Goal: Check status: Check status

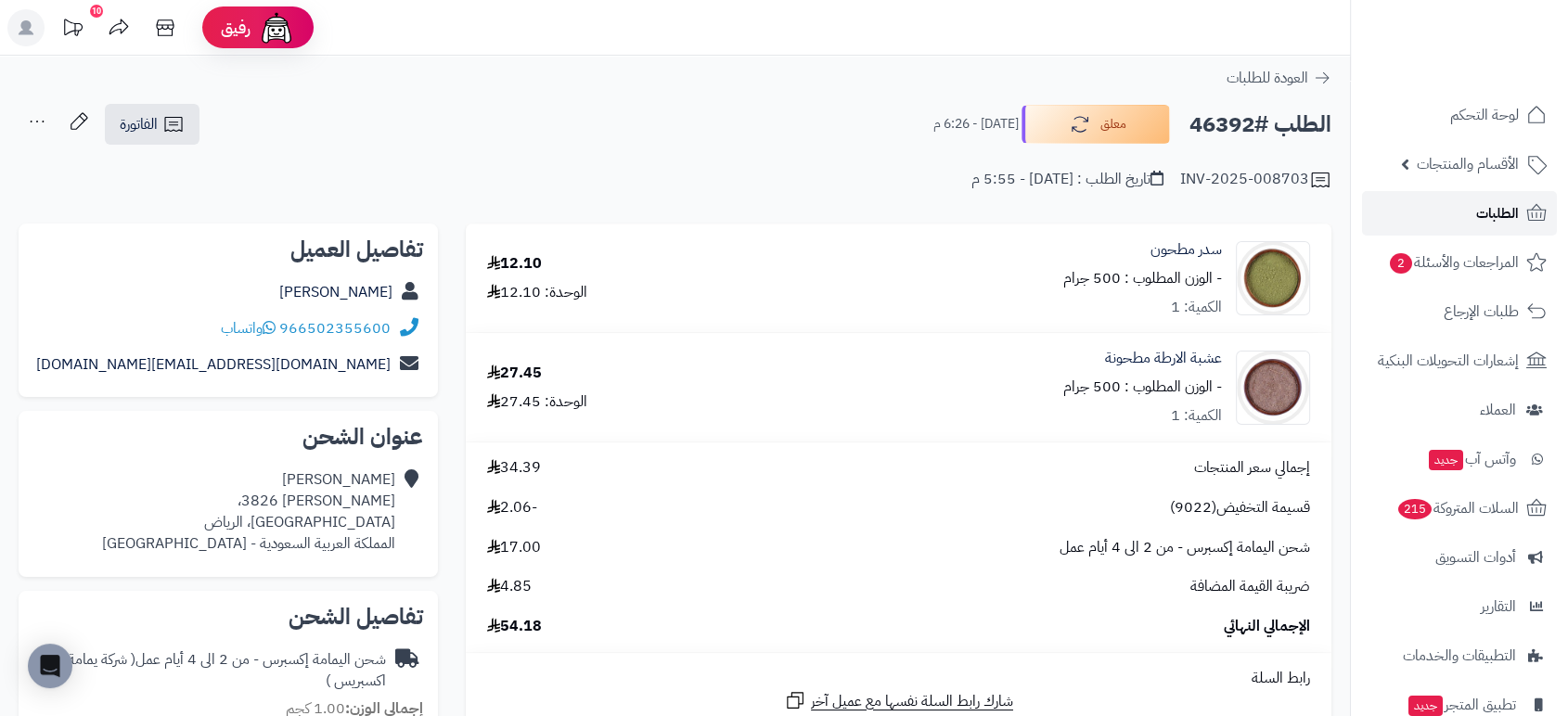
drag, startPoint x: 0, startPoint y: 0, endPoint x: 1468, endPoint y: 214, distance: 1483.5
click at [1468, 214] on link "الطلبات" at bounding box center [1459, 213] width 195 height 45
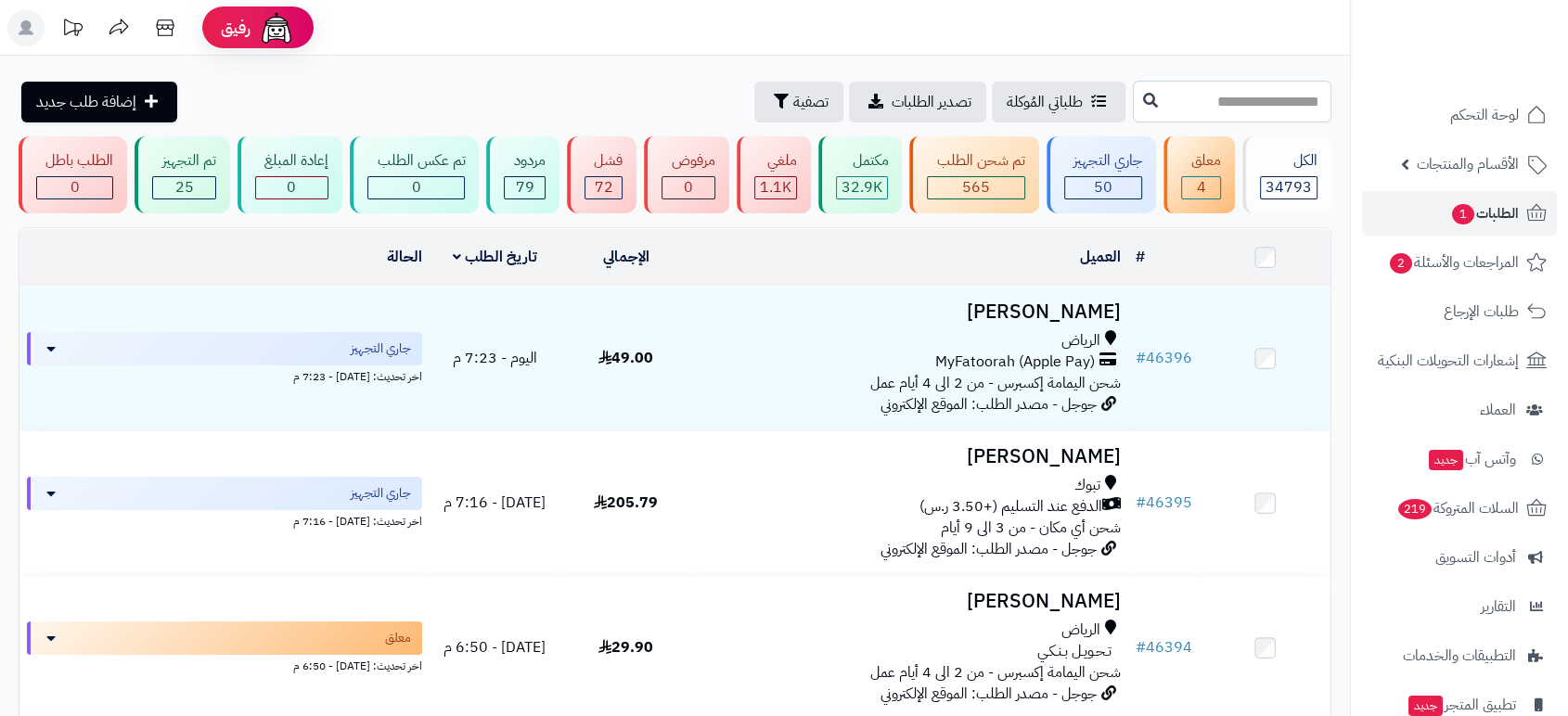
click at [1291, 102] on input "text" at bounding box center [1231, 101] width 199 height 42
paste input "*****"
type input "*****"
click at [1143, 95] on icon at bounding box center [1150, 99] width 15 height 15
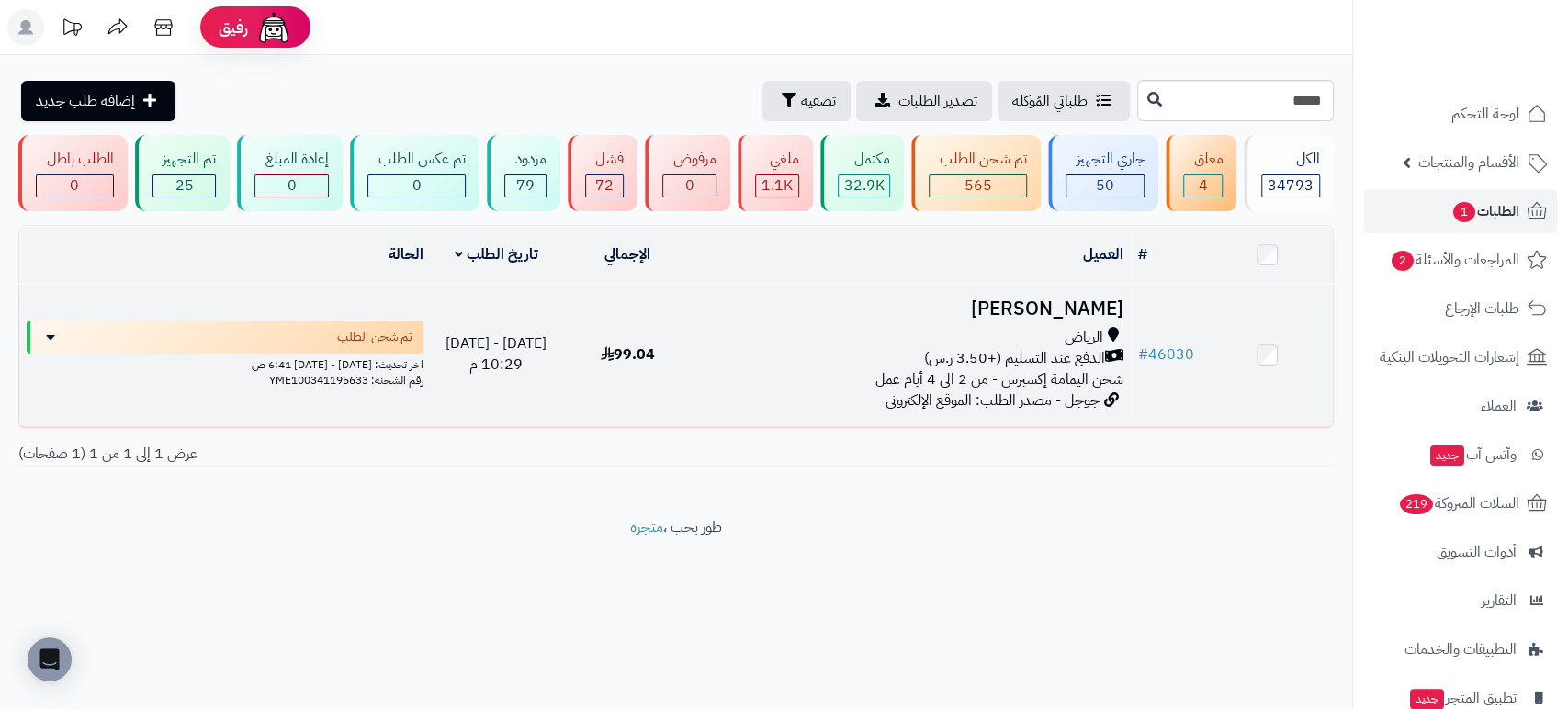
click at [1073, 304] on h3 "[PERSON_NAME]" at bounding box center [913, 309] width 423 height 21
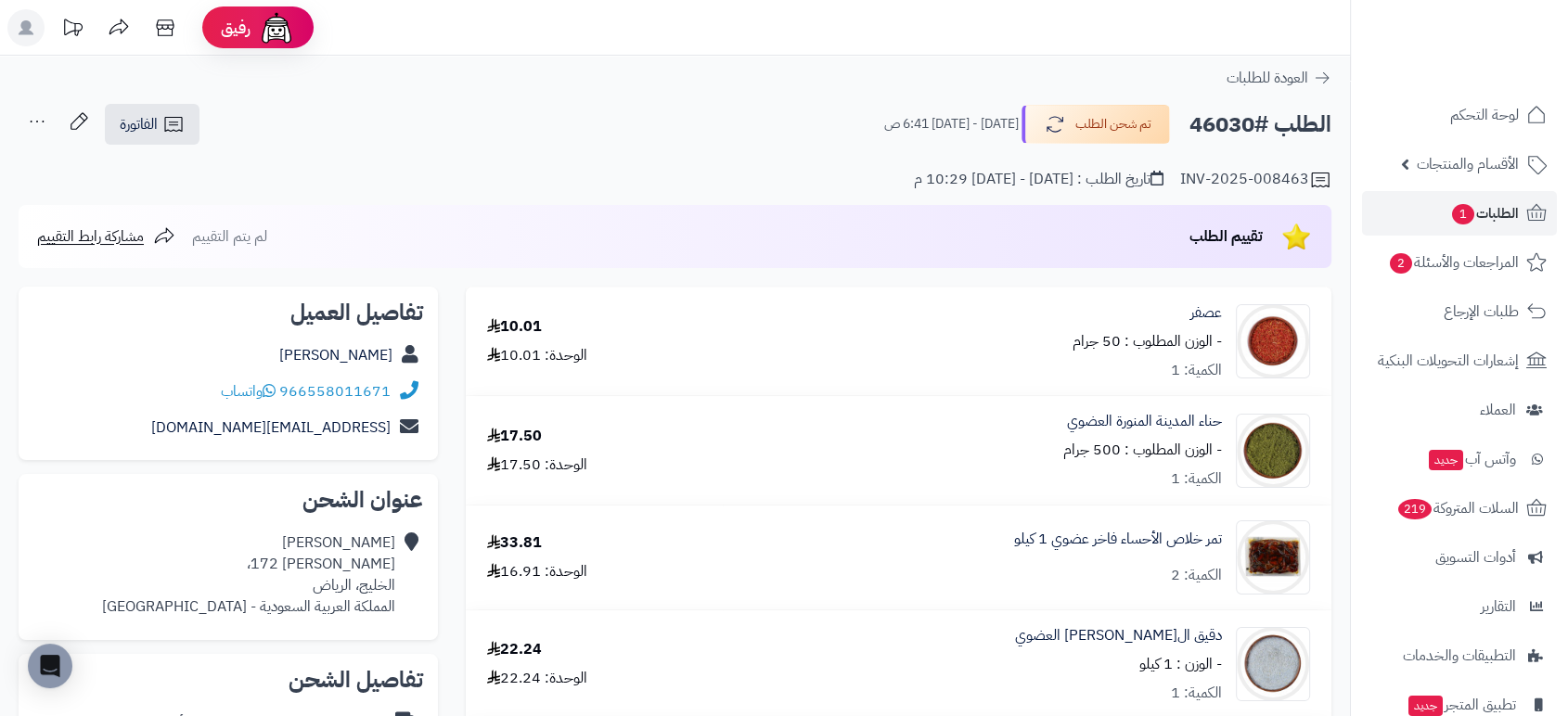
scroll to position [626, 0]
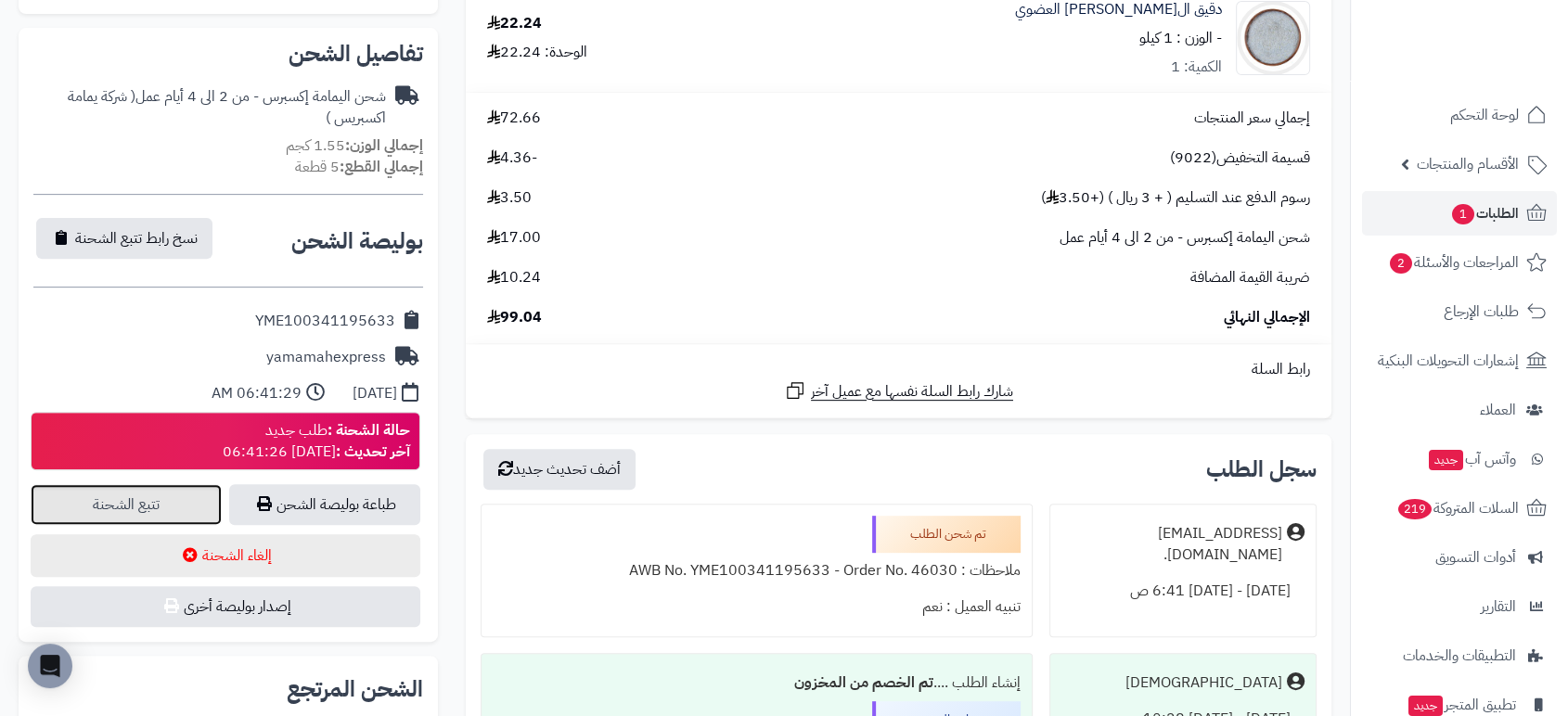
click at [128, 496] on link "تتبع الشحنة" at bounding box center [126, 504] width 191 height 41
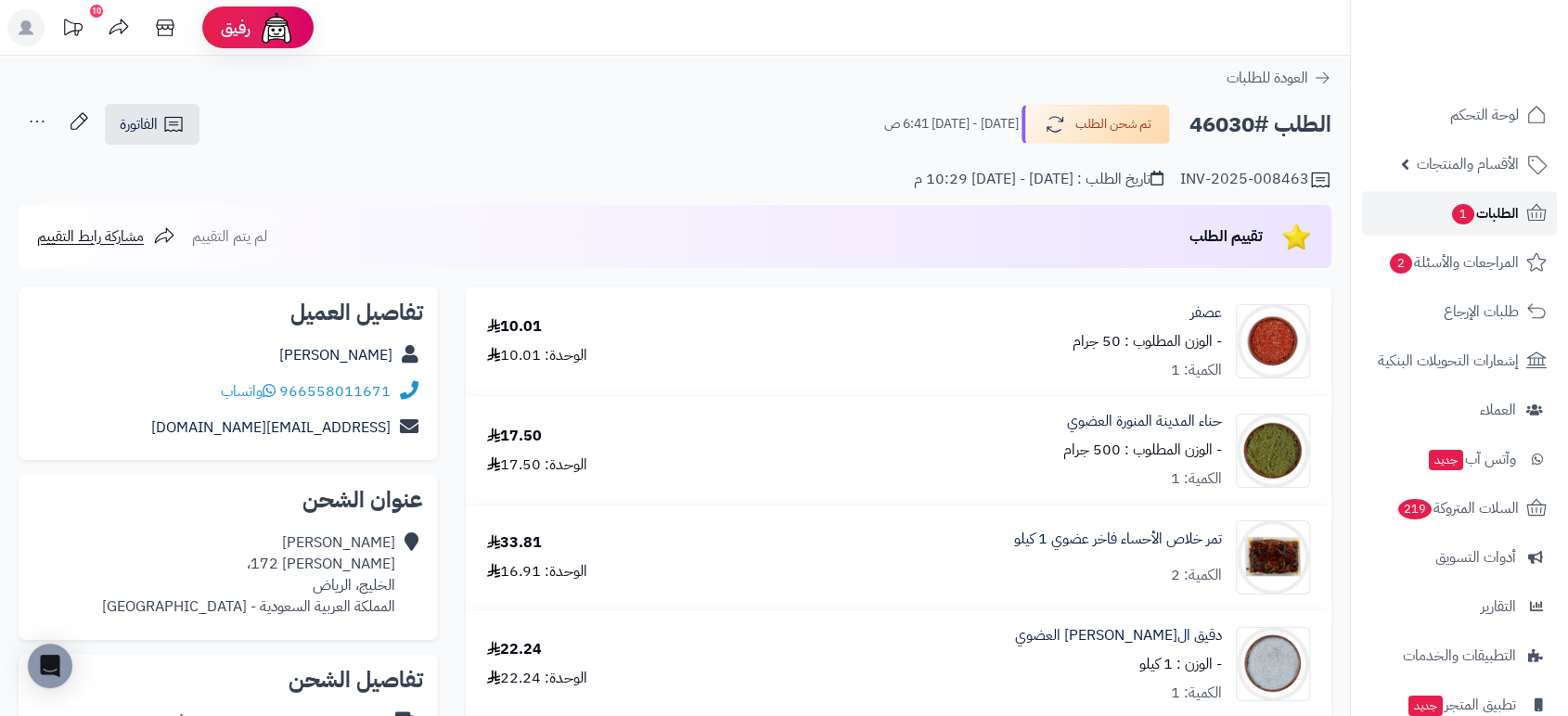
click at [1501, 206] on span "الطلبات 1" at bounding box center [1484, 213] width 69 height 26
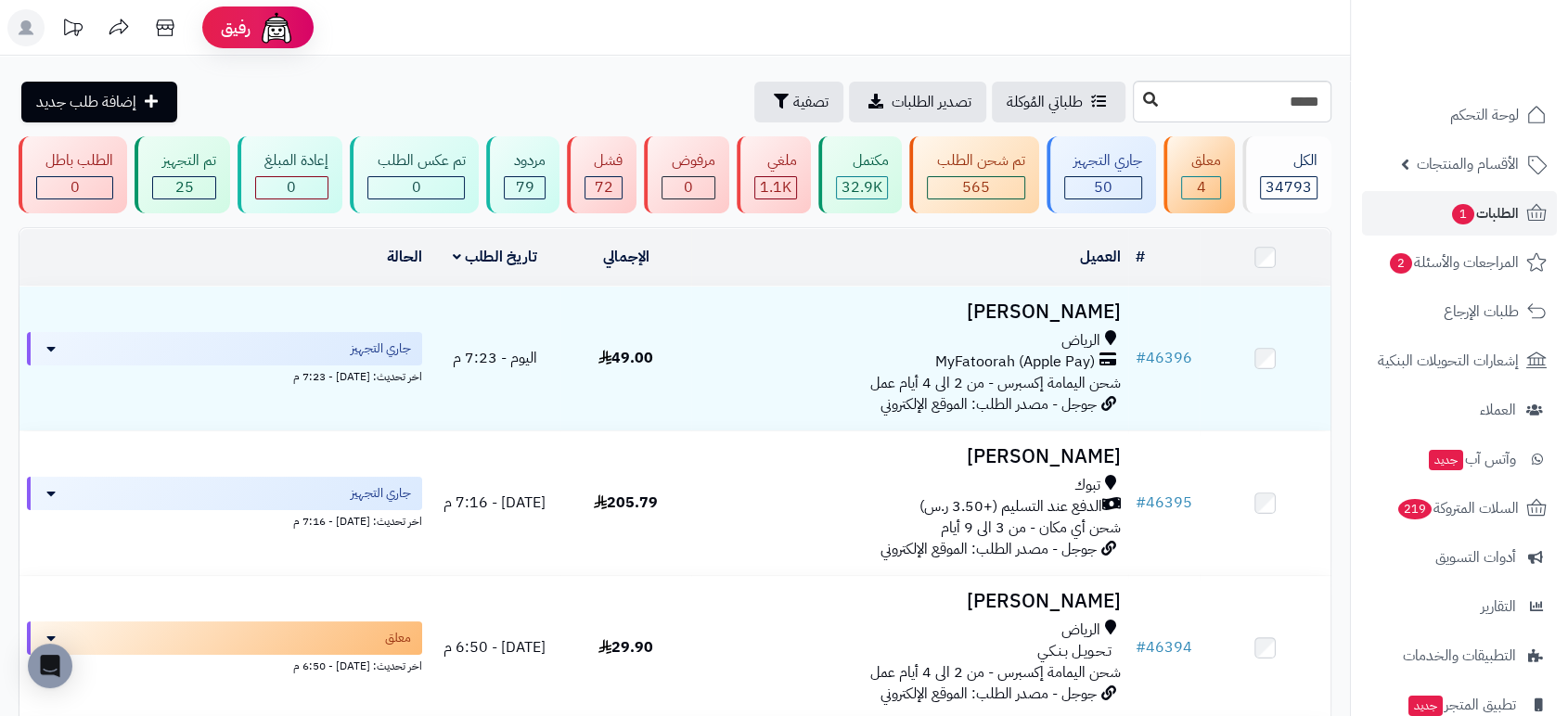
type input "*****"
click at [1143, 104] on icon at bounding box center [1150, 99] width 15 height 15
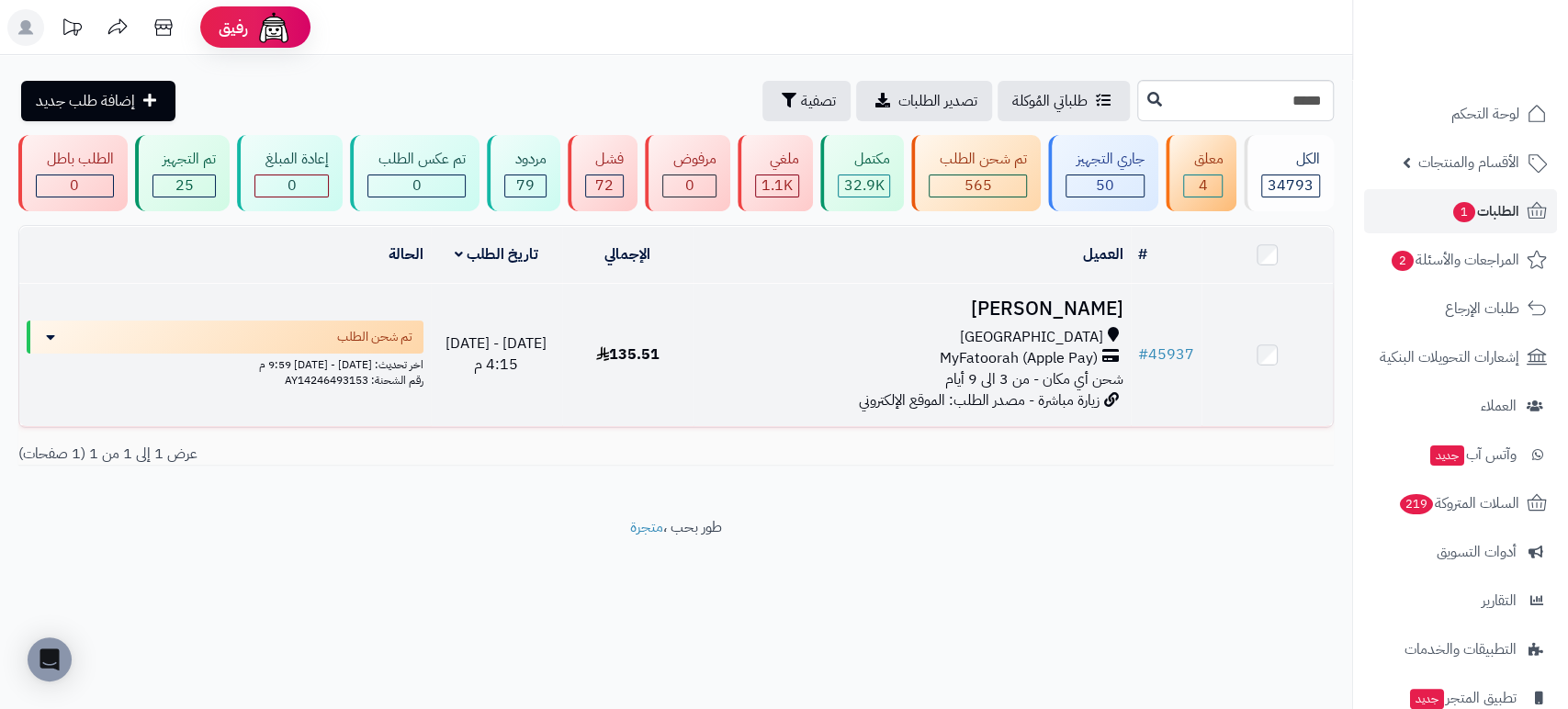
click at [1085, 304] on h3 "عمر الفيفي" at bounding box center [913, 309] width 423 height 21
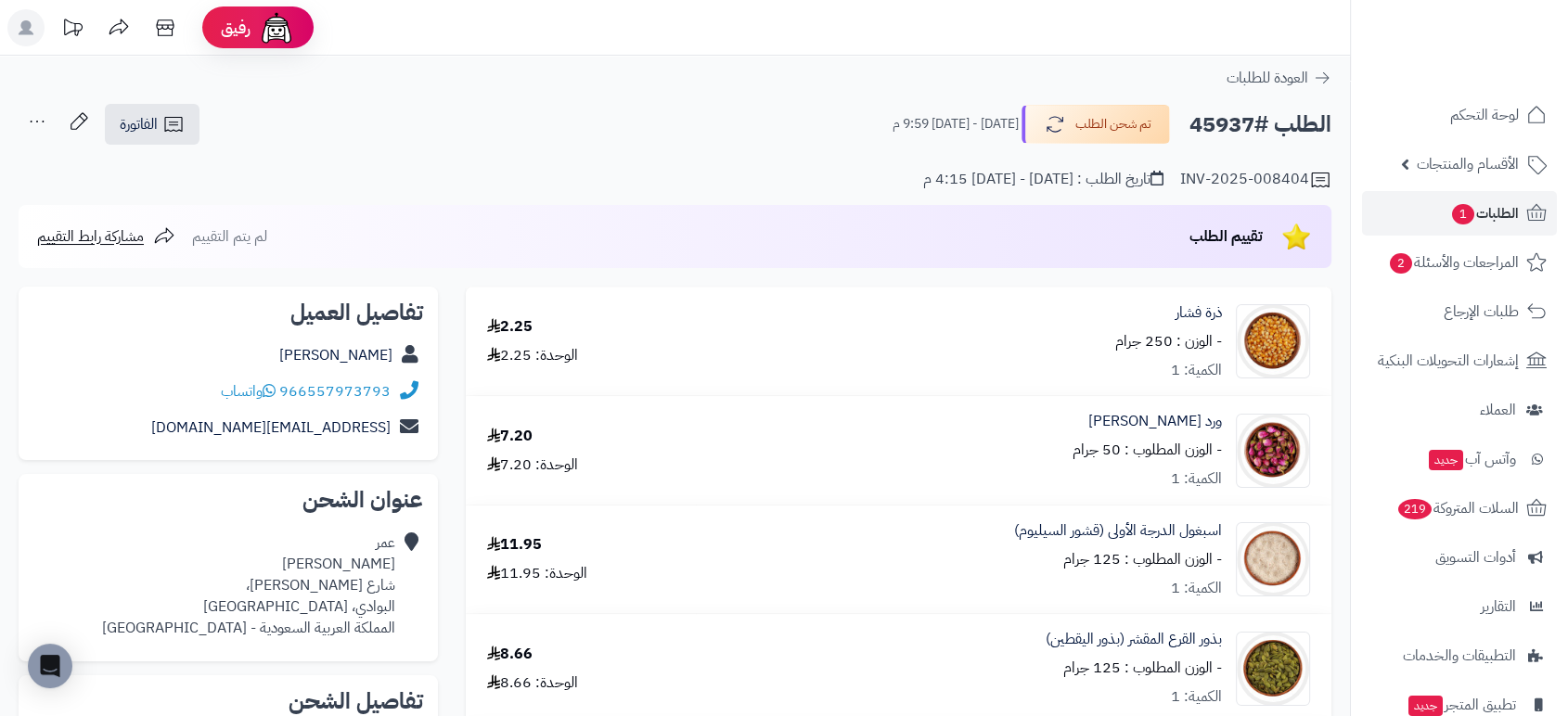
scroll to position [626, 0]
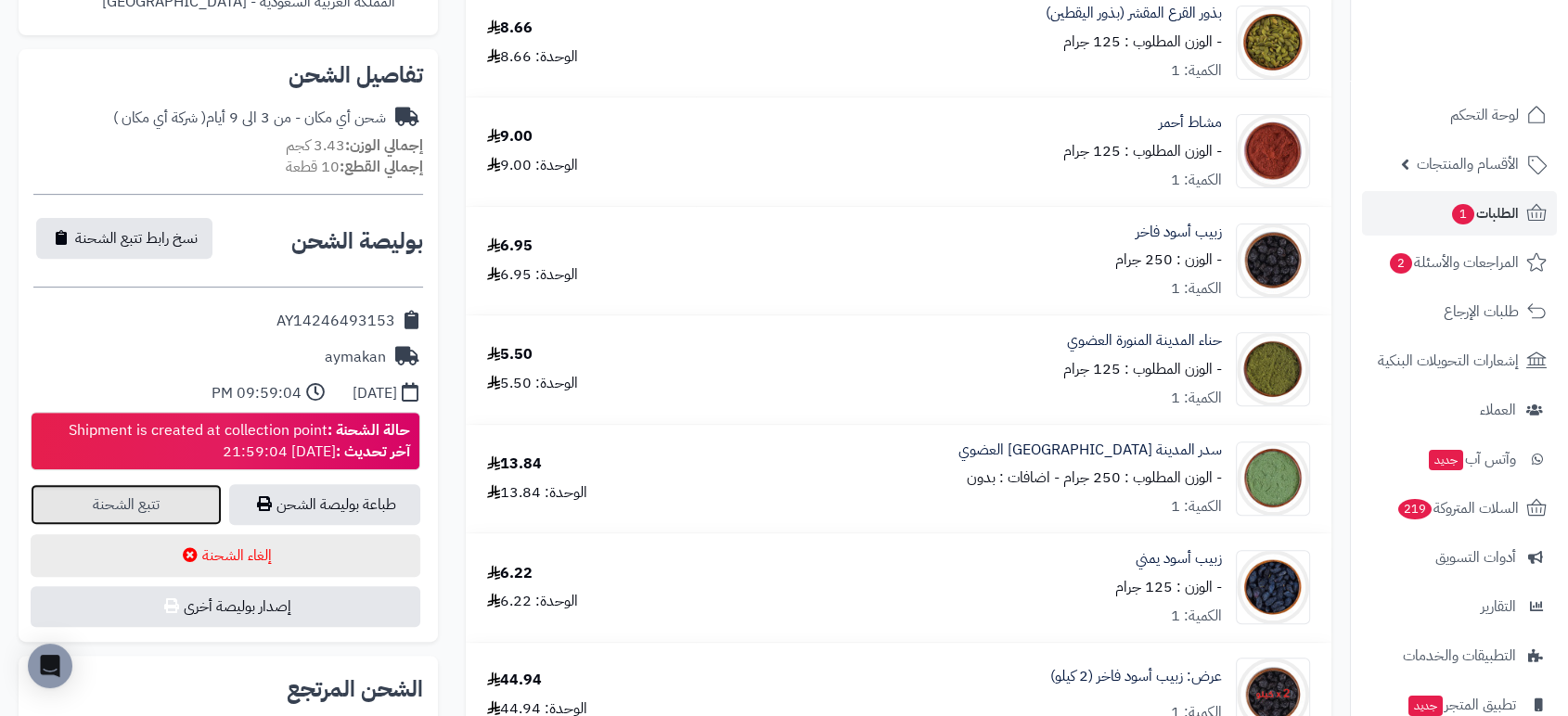
click at [130, 498] on link "تتبع الشحنة" at bounding box center [126, 504] width 191 height 41
click at [1477, 218] on span "الطلبات 1" at bounding box center [1484, 213] width 69 height 26
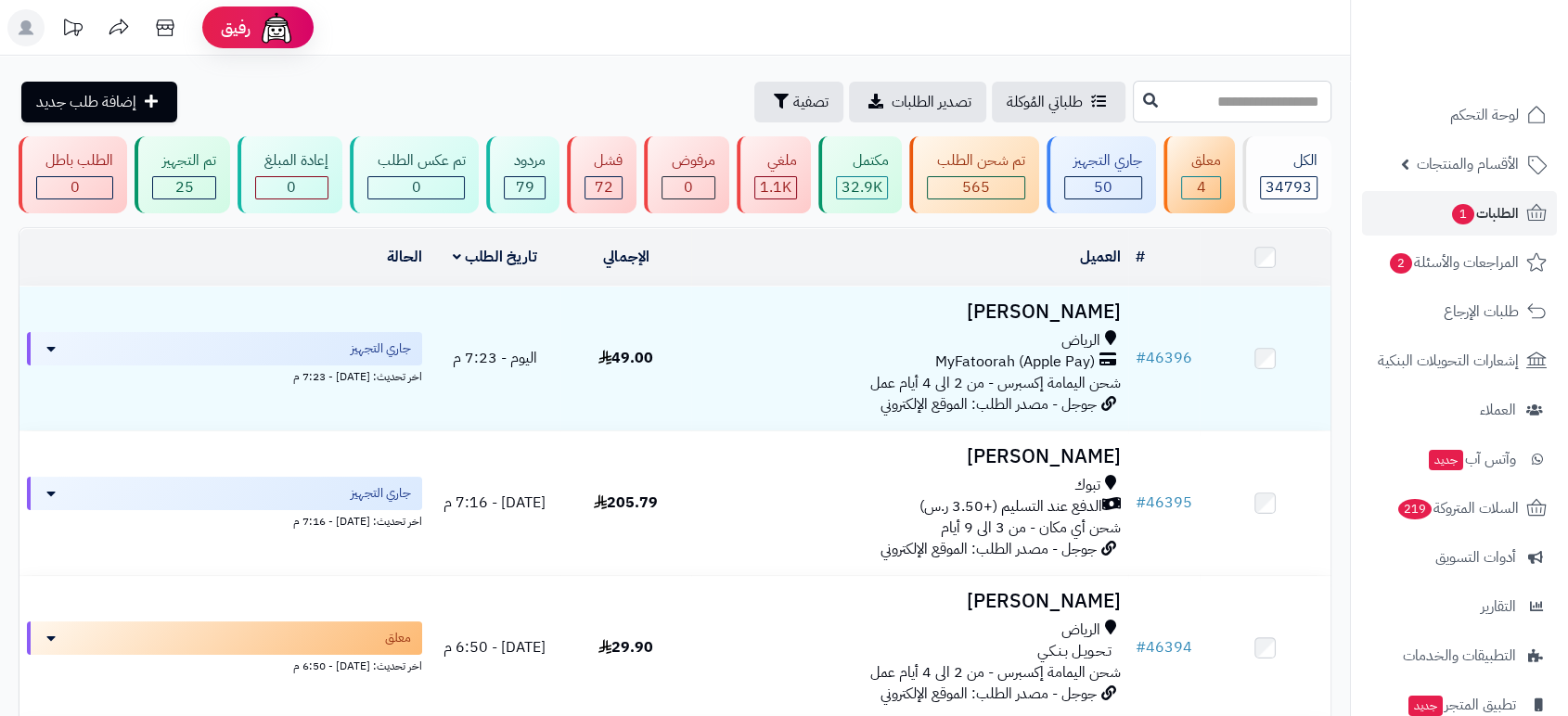
click at [1293, 96] on input "text" at bounding box center [1231, 101] width 199 height 42
type input "*****"
click at [1136, 109] on button at bounding box center [1150, 100] width 28 height 35
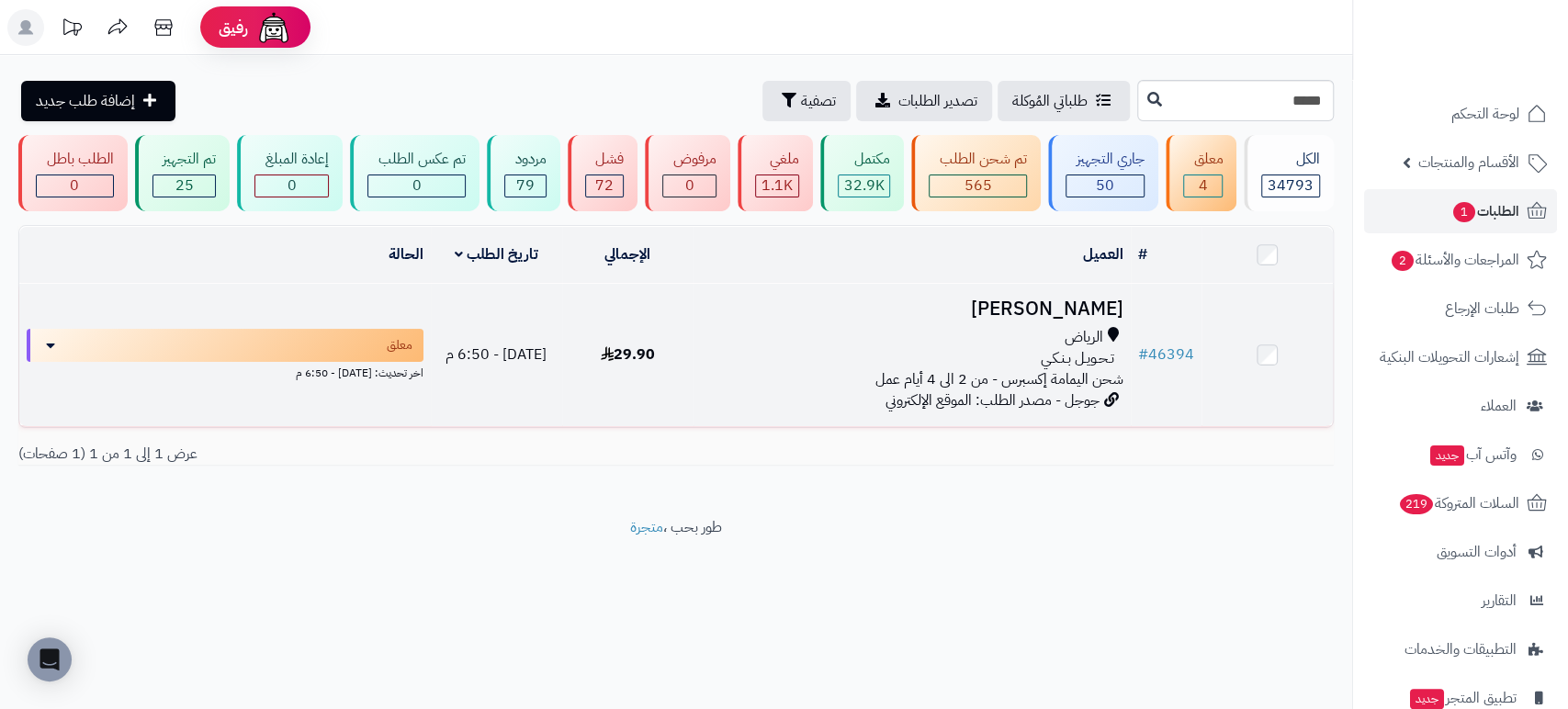
click at [1073, 304] on h3 "[PERSON_NAME]" at bounding box center [913, 309] width 423 height 21
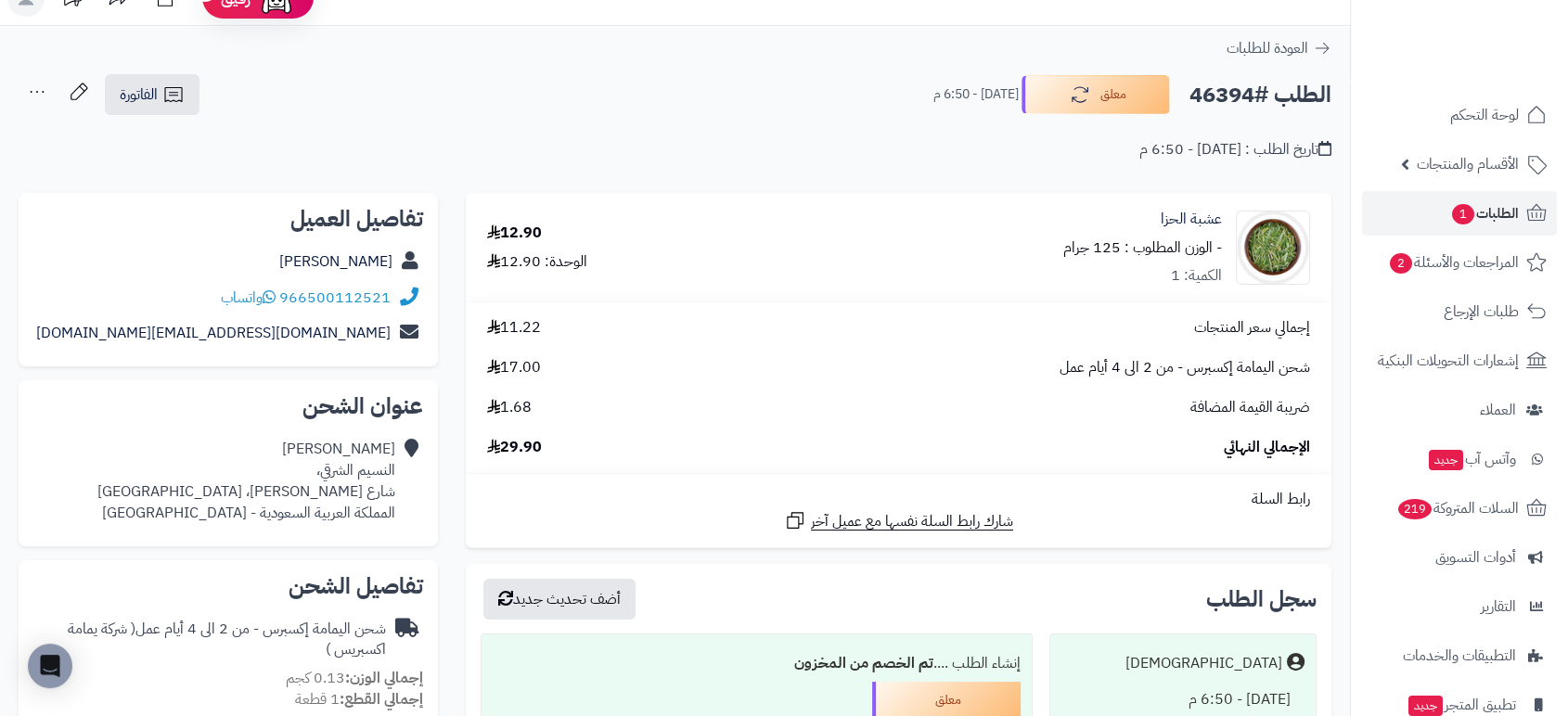
scroll to position [28, 0]
